Goal: Browse casually

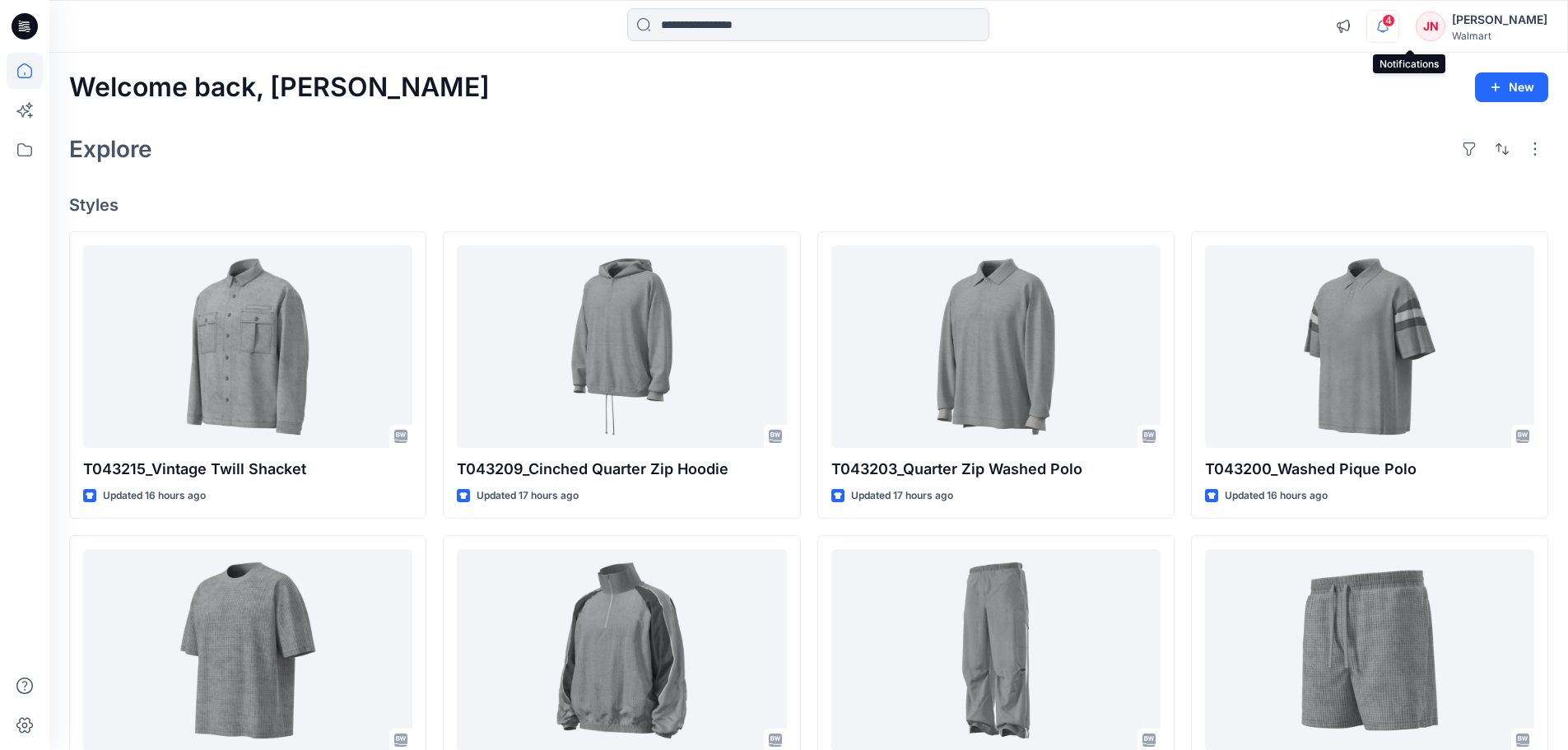
click at [1399, 28] on icon "button" at bounding box center [1384, 27] width 31 height 33
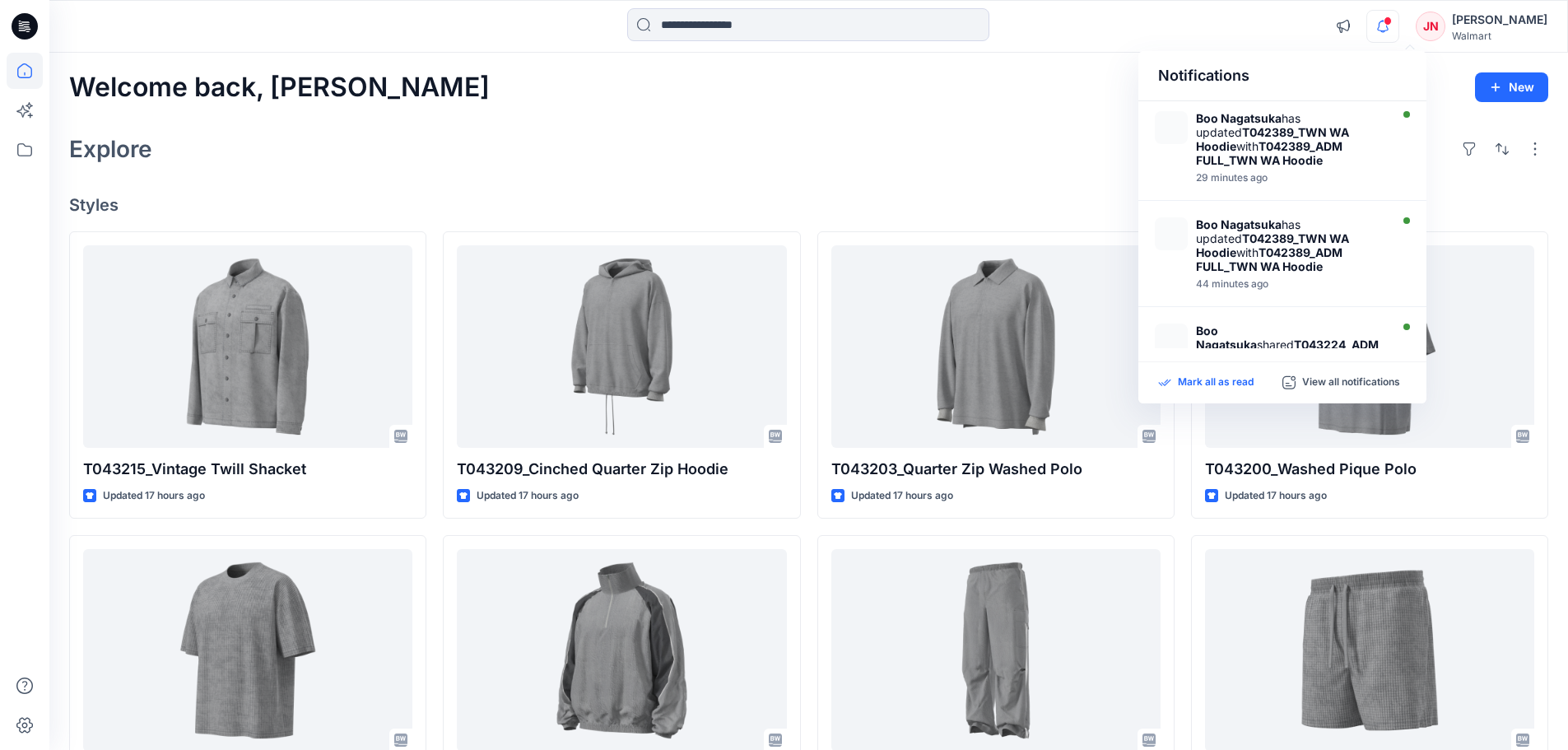
click at [1190, 387] on p "Mark all as read" at bounding box center [1216, 383] width 76 height 15
click at [1230, 326] on strong "Boo Nagatsuka" at bounding box center [1227, 338] width 61 height 28
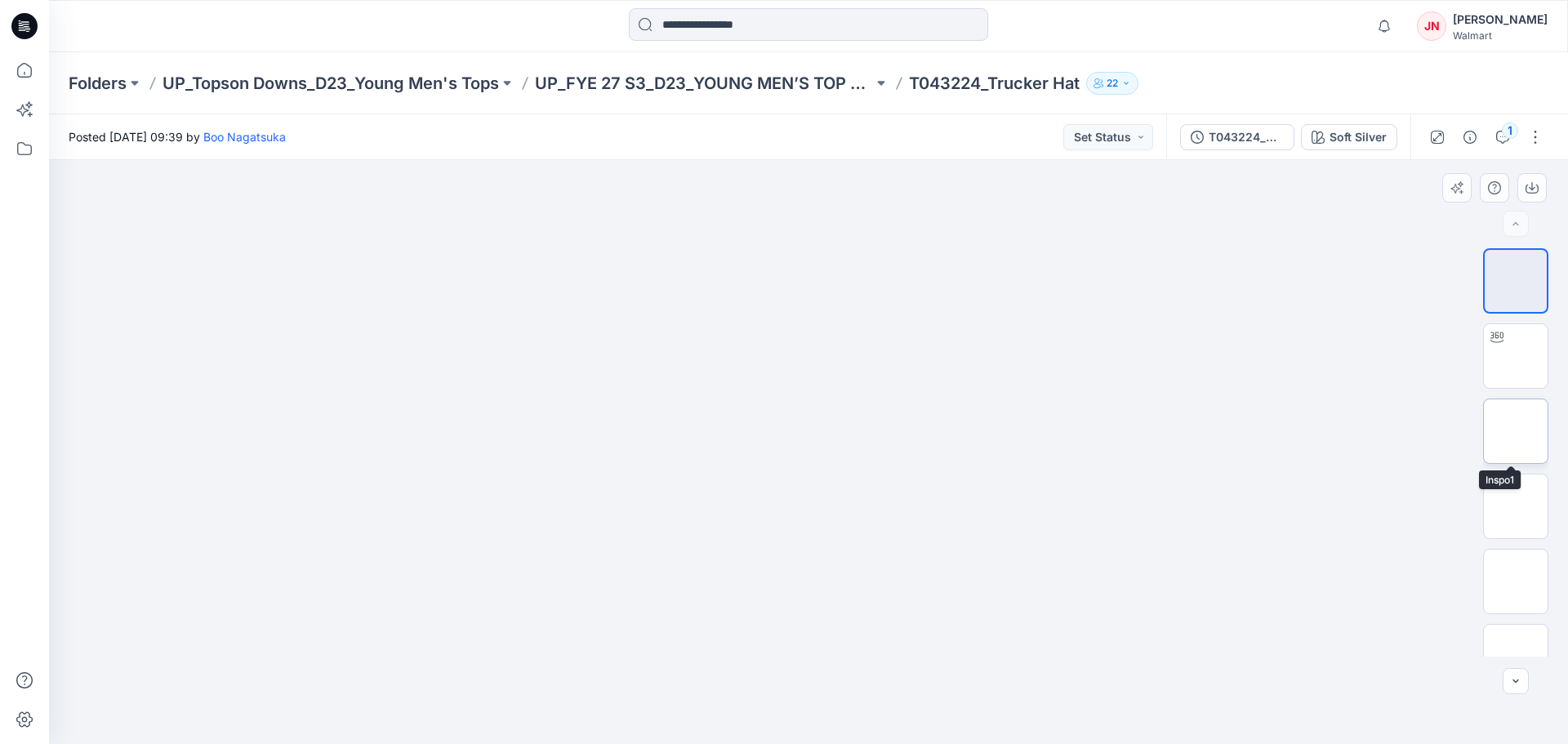
click at [1515, 431] on img at bounding box center [1515, 431] width 0 height 0
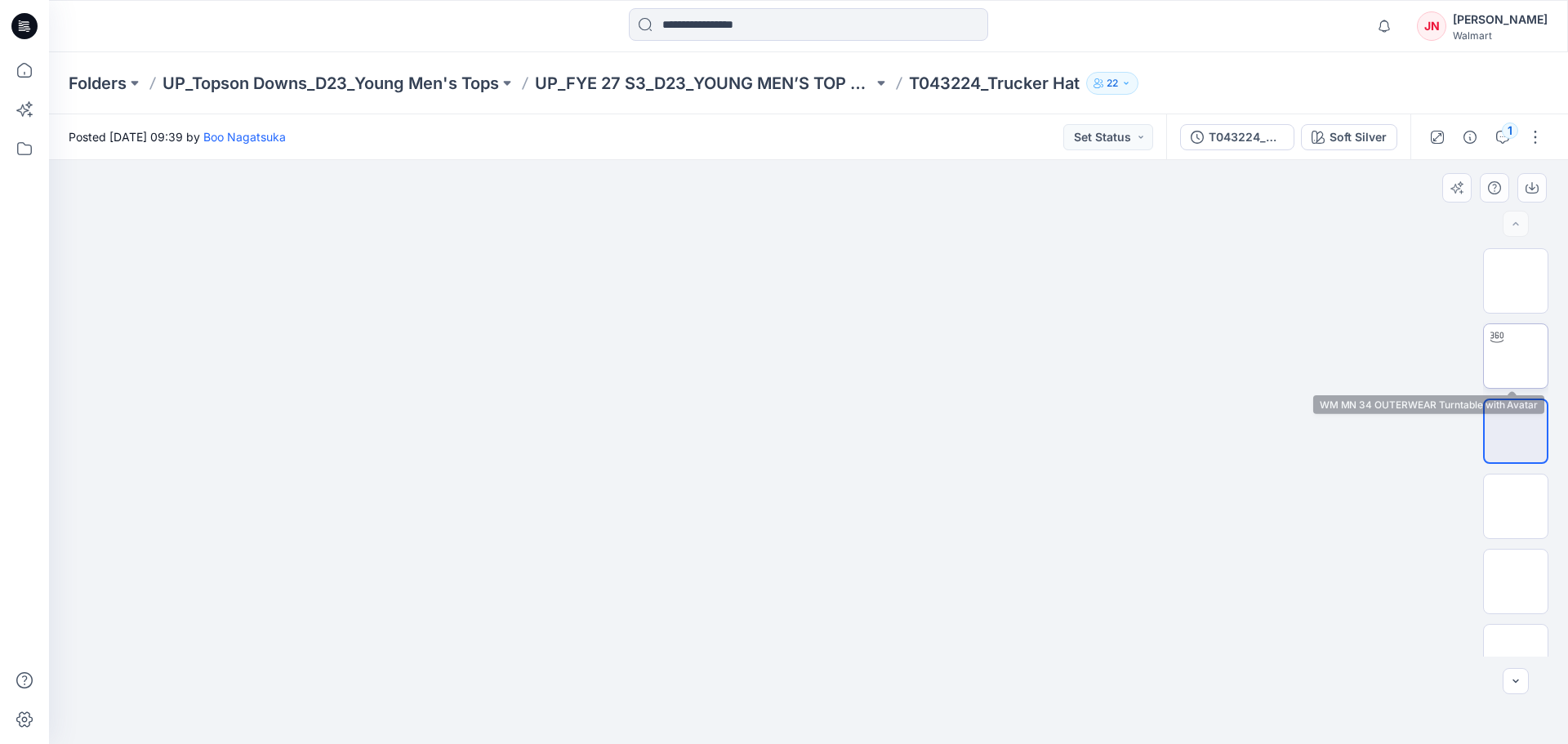
click at [1515, 356] on img at bounding box center [1515, 356] width 0 height 0
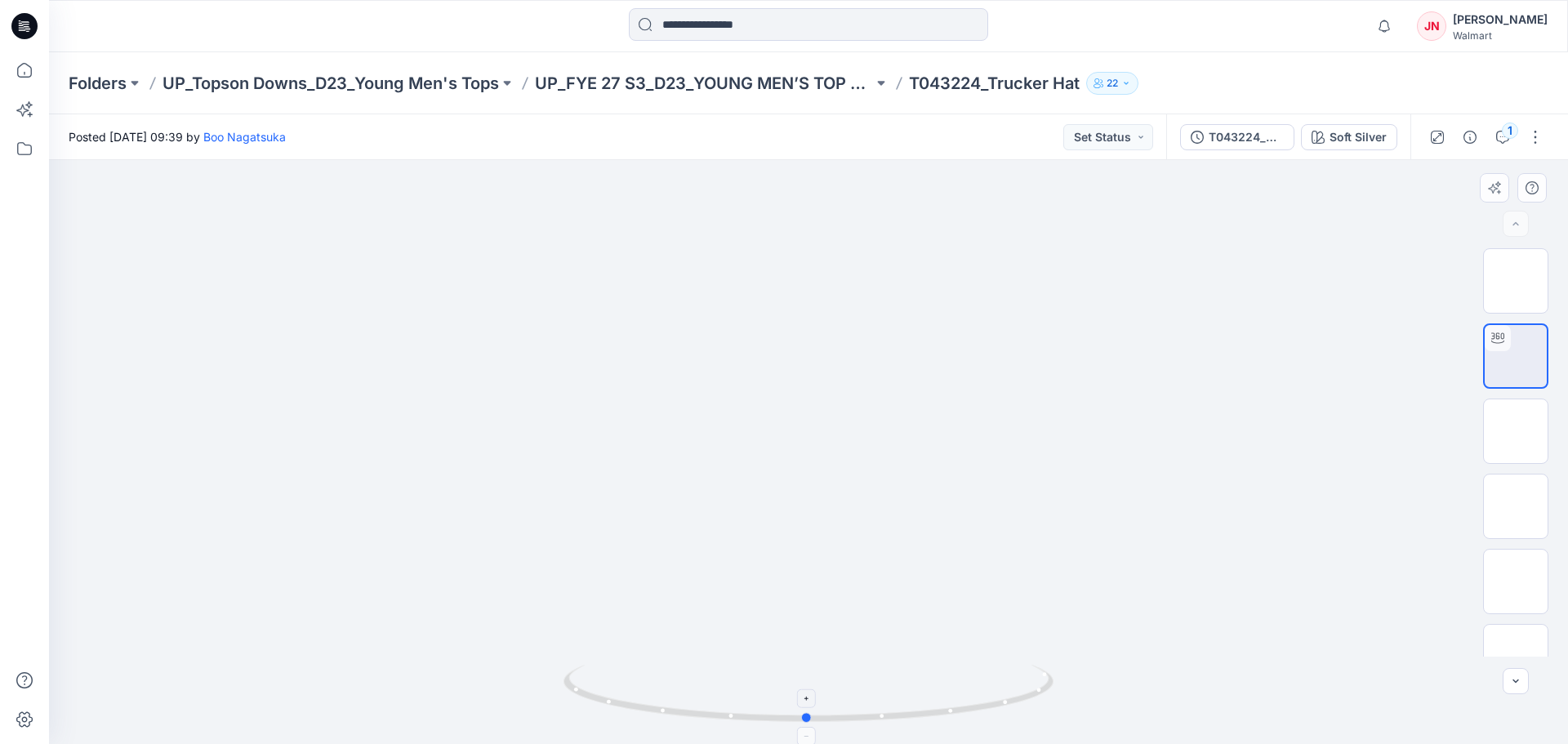
drag, startPoint x: 810, startPoint y: 720, endPoint x: 808, endPoint y: 698, distance: 22.1
click at [808, 698] on icon at bounding box center [811, 695] width 494 height 61
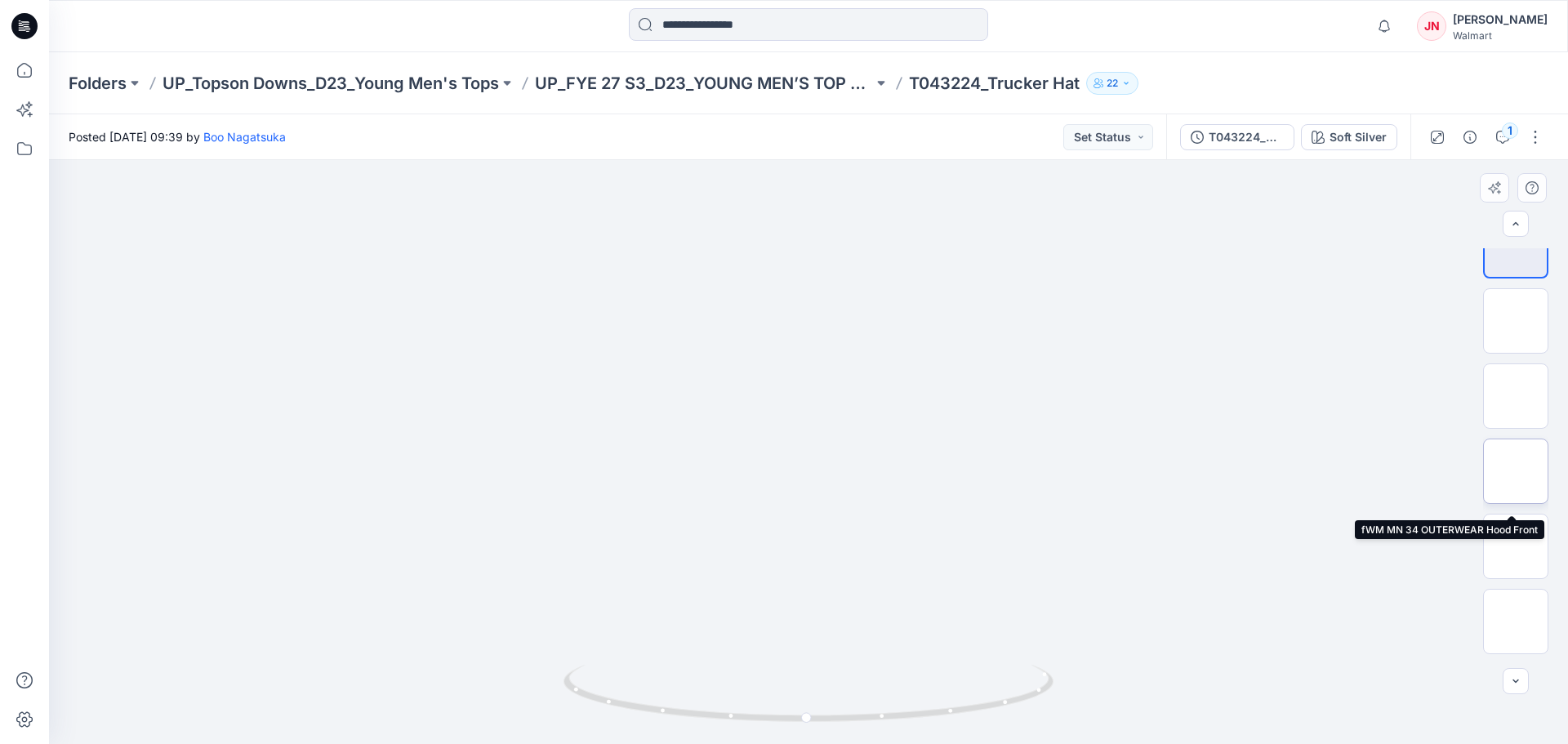
scroll to position [164, 0]
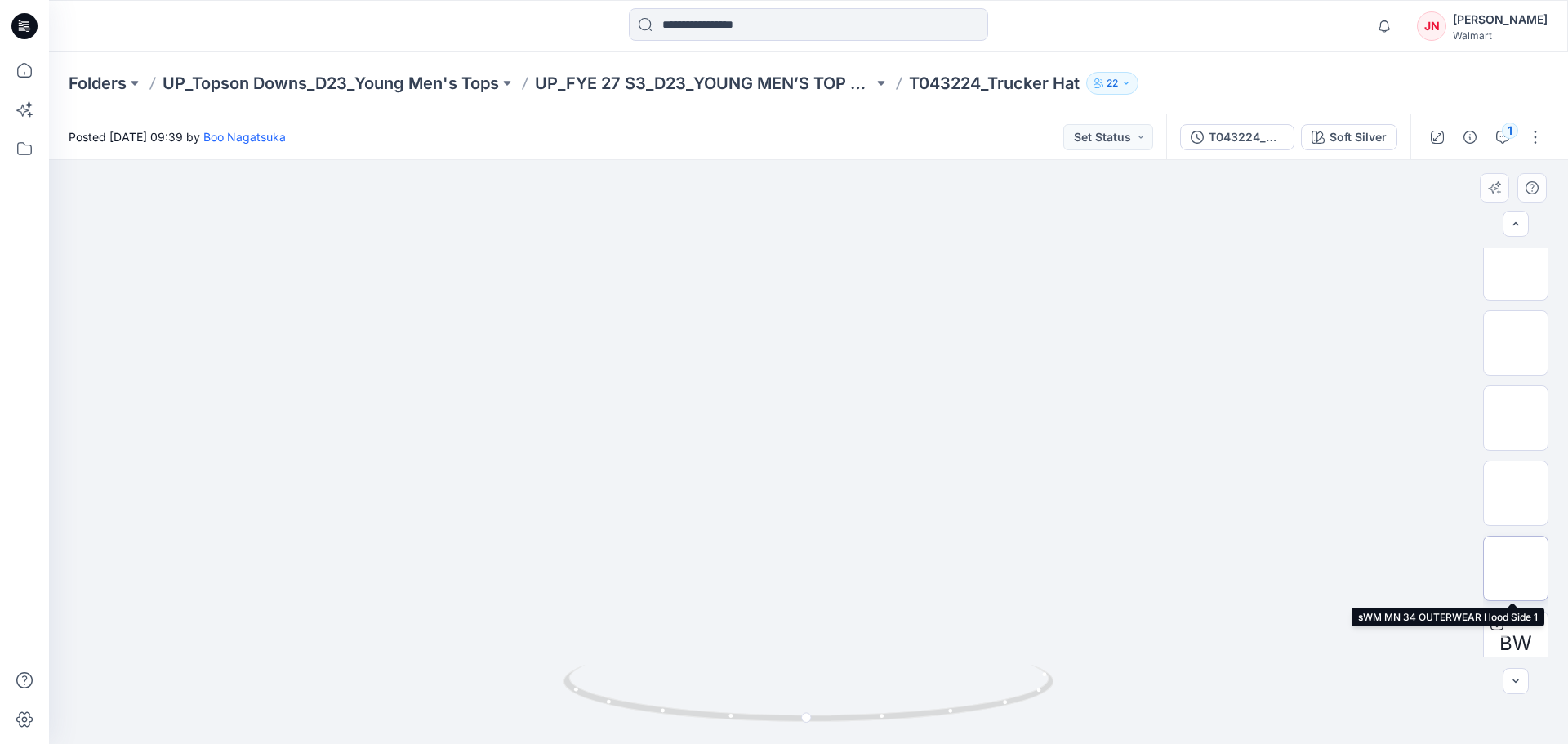
click at [1515, 569] on img at bounding box center [1515, 569] width 0 height 0
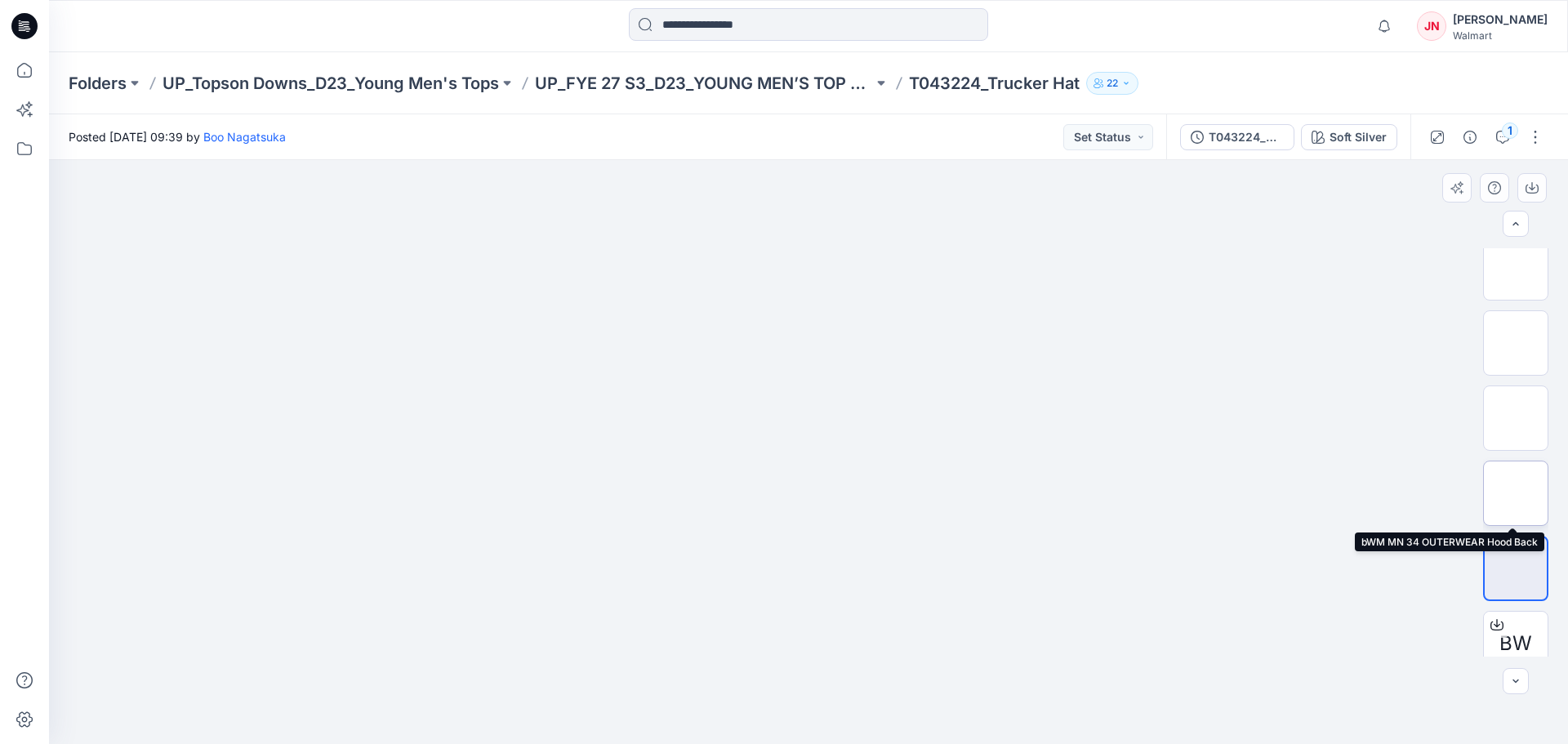
click at [1515, 494] on img at bounding box center [1515, 494] width 0 height 0
